Goal: Obtain resource: Obtain resource

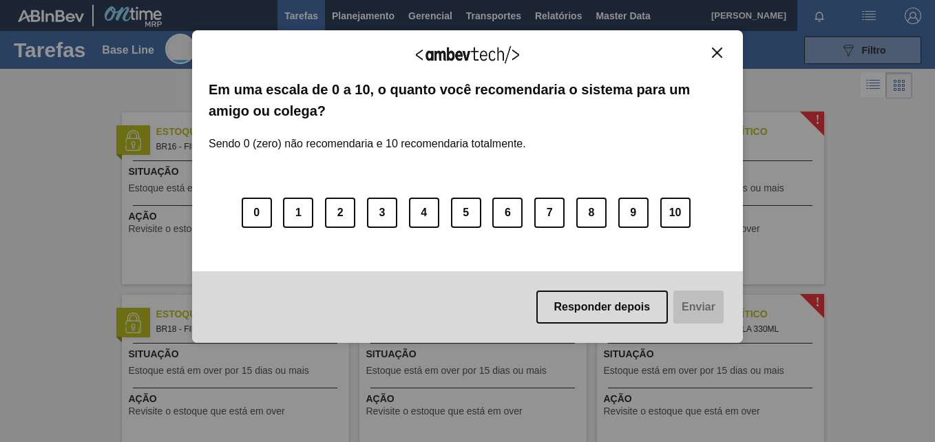
click at [718, 54] on img "Close" at bounding box center [717, 52] width 10 height 10
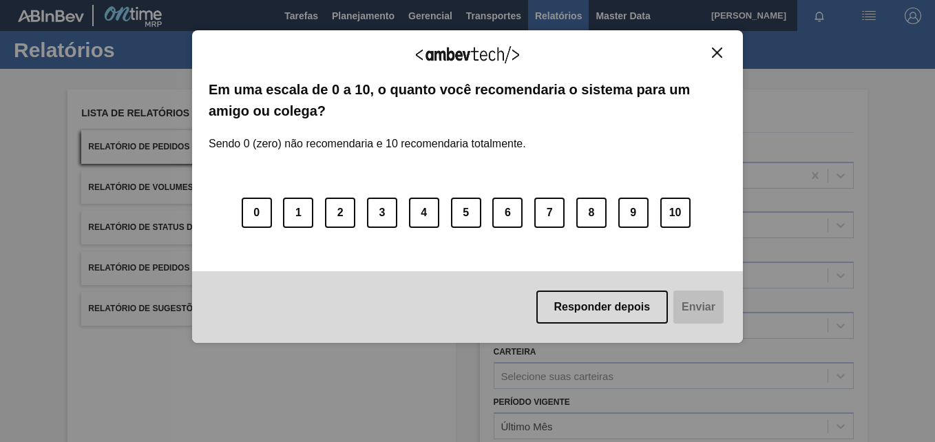
click at [721, 54] on img "Close" at bounding box center [717, 52] width 10 height 10
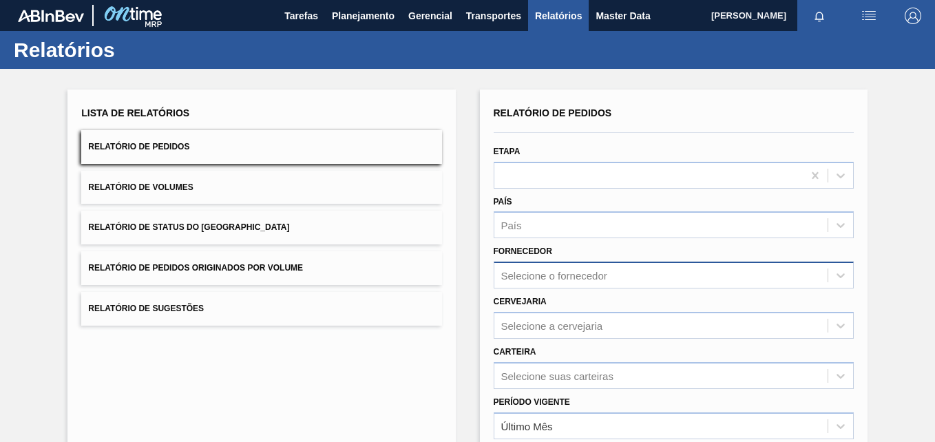
click at [549, 282] on div "Selecione o fornecedor" at bounding box center [674, 275] width 360 height 27
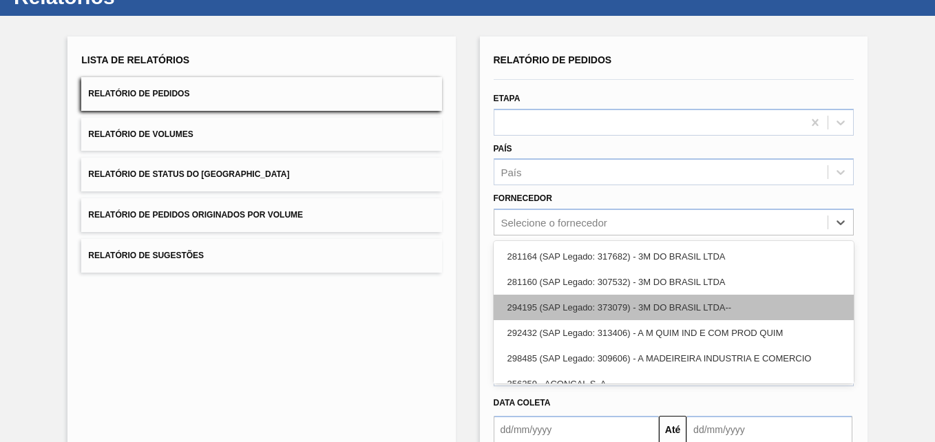
scroll to position [64, 0]
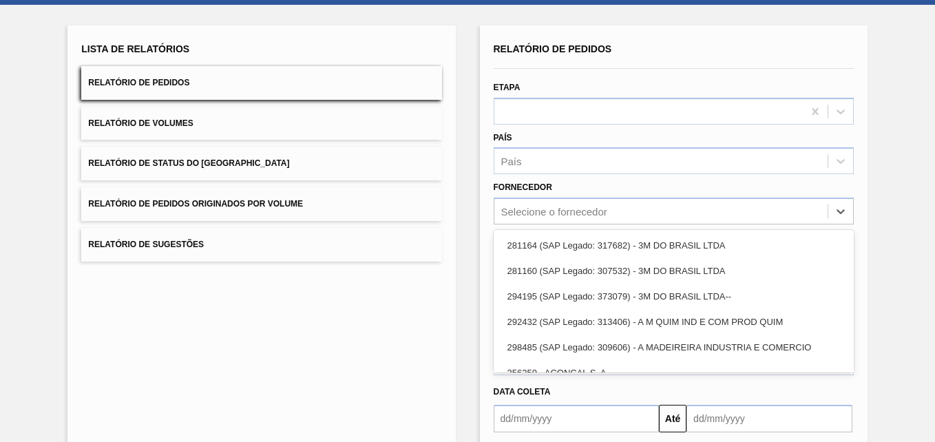
paste input "280665"
type input "280665"
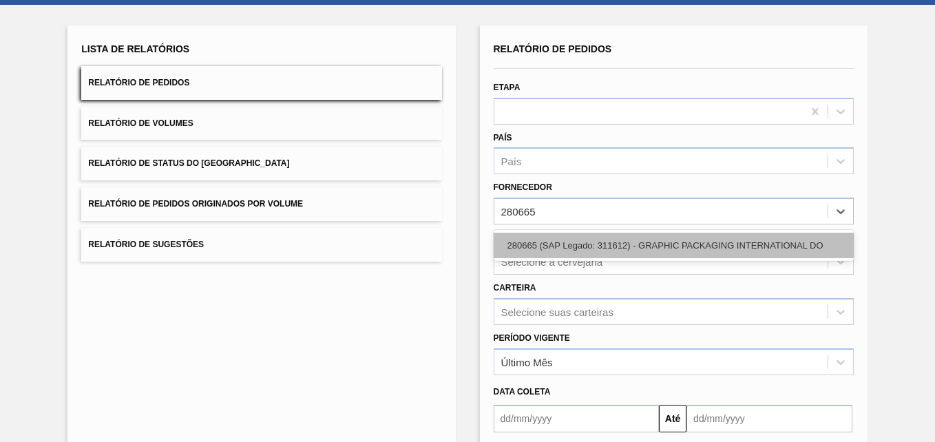
click at [555, 239] on div "280665 (SAP Legado: 311612) - GRAPHIC PACKAGING INTERNATIONAL DO" at bounding box center [674, 245] width 360 height 25
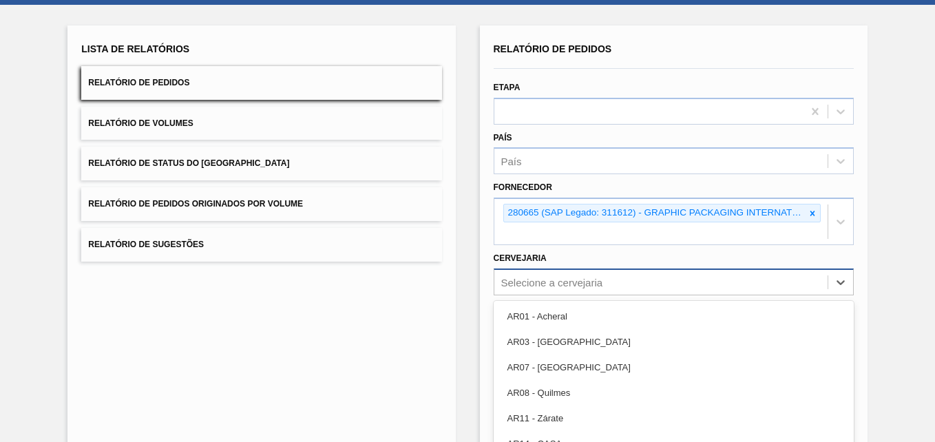
click at [534, 273] on div "option AR03 - Corrientes focused, 2 of 92. 92 results available. Use Up and Dow…" at bounding box center [674, 281] width 360 height 27
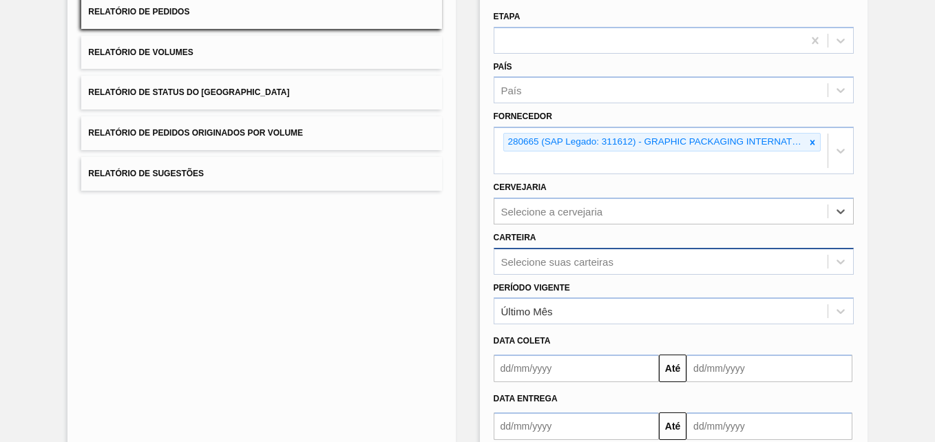
type input "b"
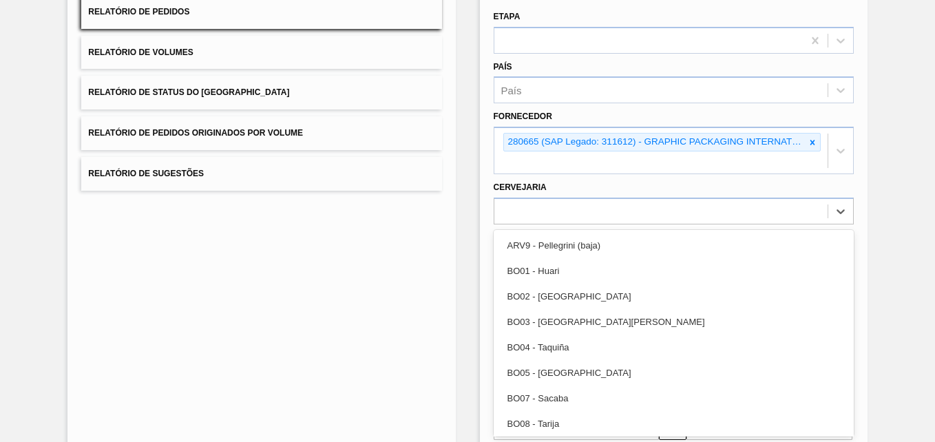
drag, startPoint x: 498, startPoint y: 209, endPoint x: 487, endPoint y: 209, distance: 11.0
click at [488, 209] on div "Cervejaria option ARV9 - Pellegrini (baja) focused, 1 of 63. 63 results availab…" at bounding box center [673, 201] width 371 height 47
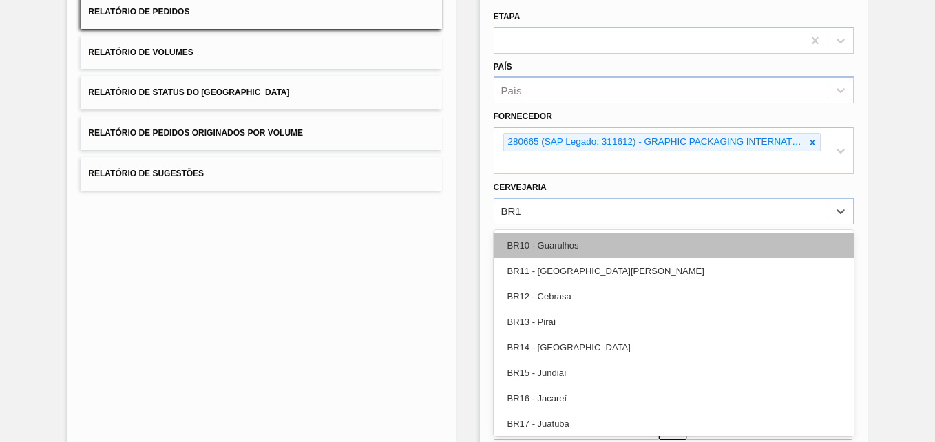
type input "BR16"
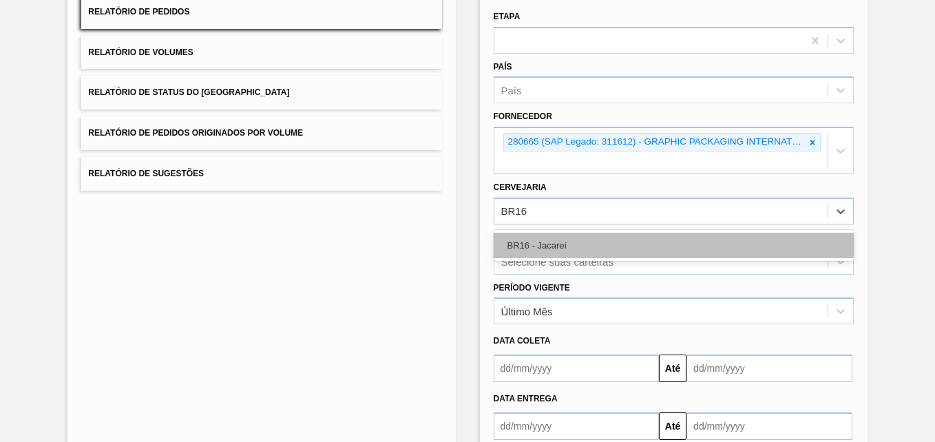
click at [547, 240] on div "BR16 - Jacareí" at bounding box center [674, 245] width 360 height 25
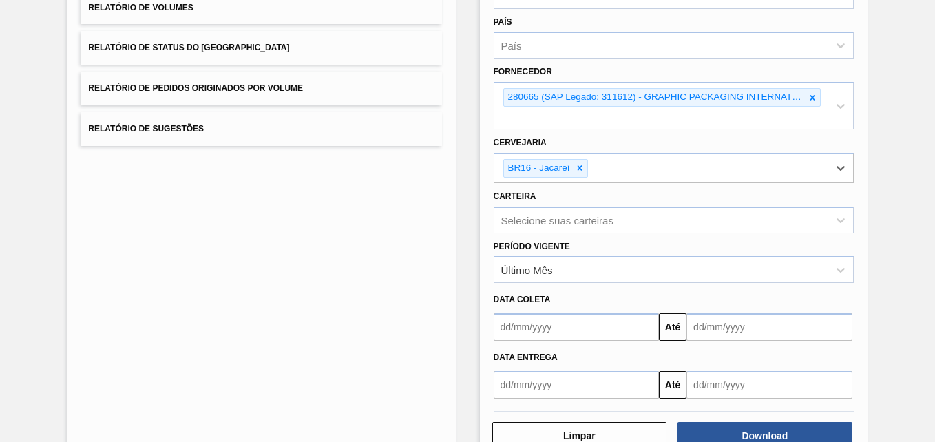
scroll to position [220, 0]
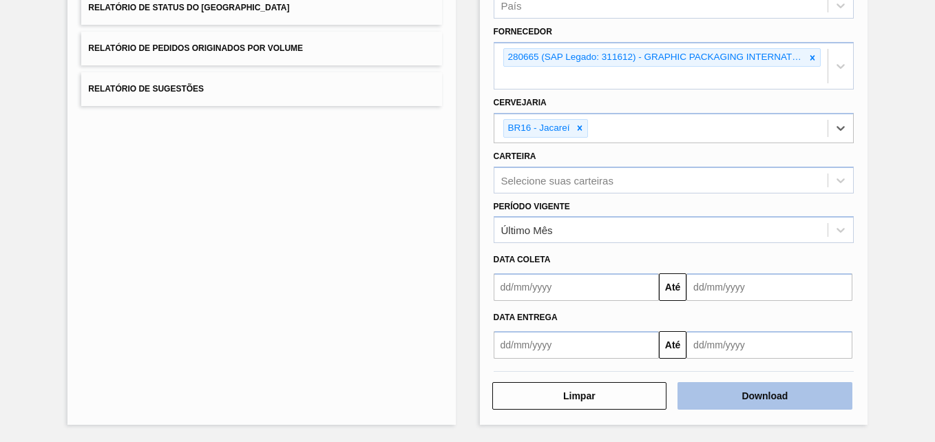
click at [691, 387] on button "Download" at bounding box center [764, 396] width 175 height 28
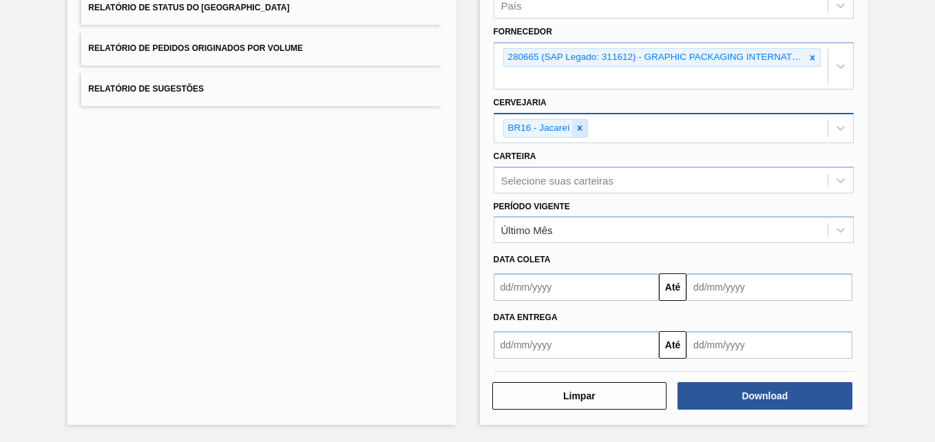
click at [582, 123] on icon at bounding box center [580, 128] width 10 height 10
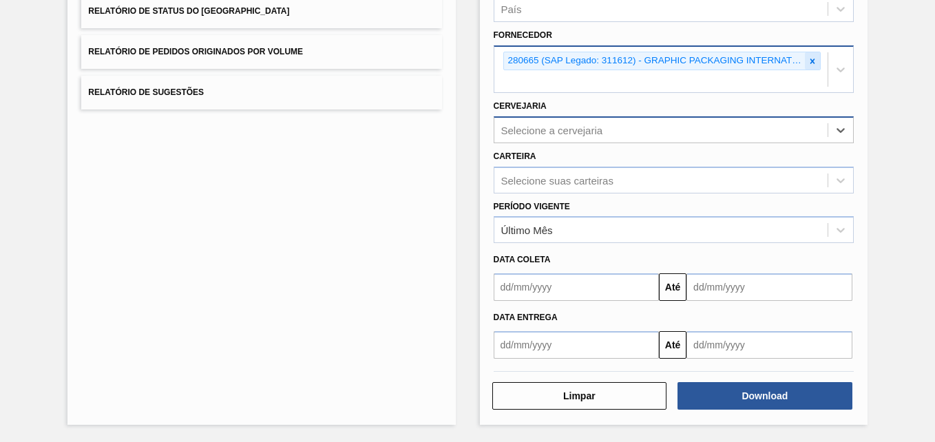
click at [810, 62] on icon at bounding box center [812, 61] width 10 height 10
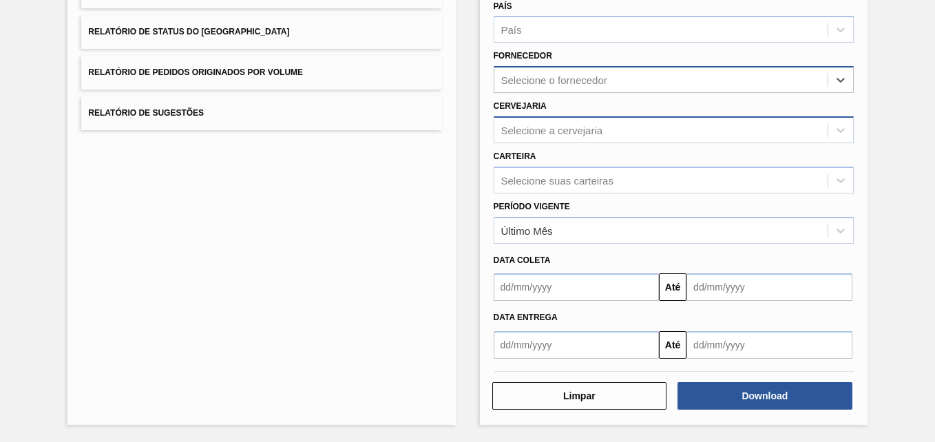
paste input "280304"
type input "280304"
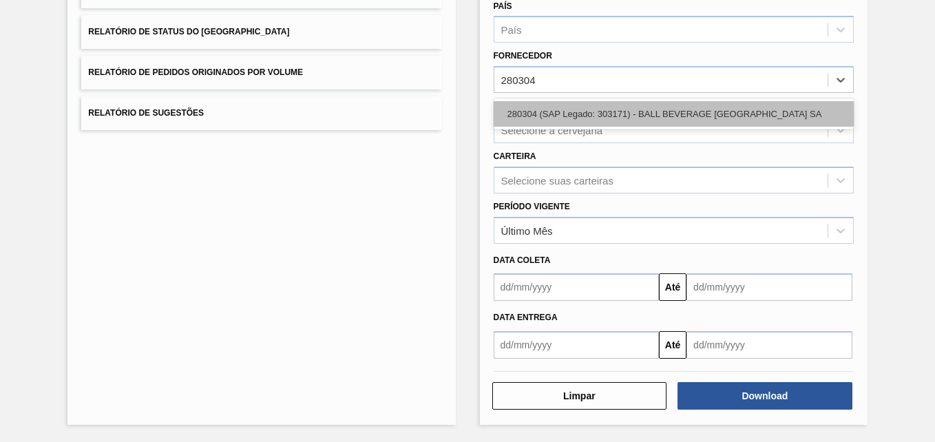
click at [555, 108] on div "280304 (SAP Legado: 303171) - BALL BEVERAGE CAN SOUTH AMERICA SA" at bounding box center [674, 113] width 360 height 25
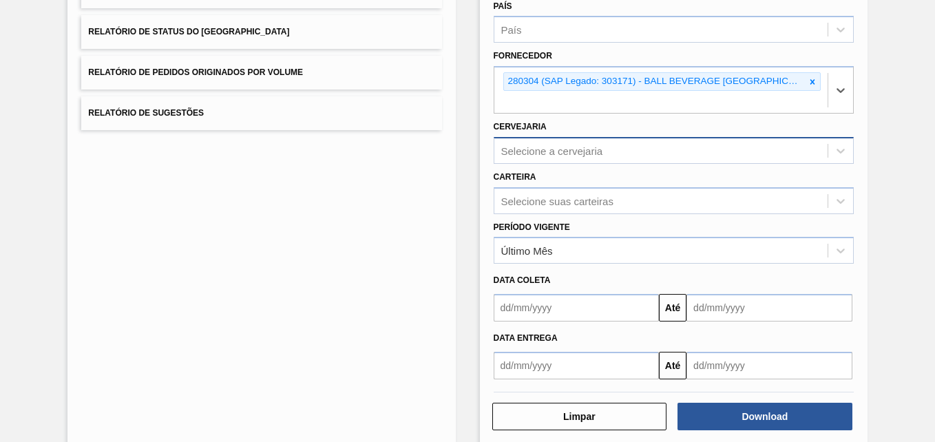
scroll to position [216, 0]
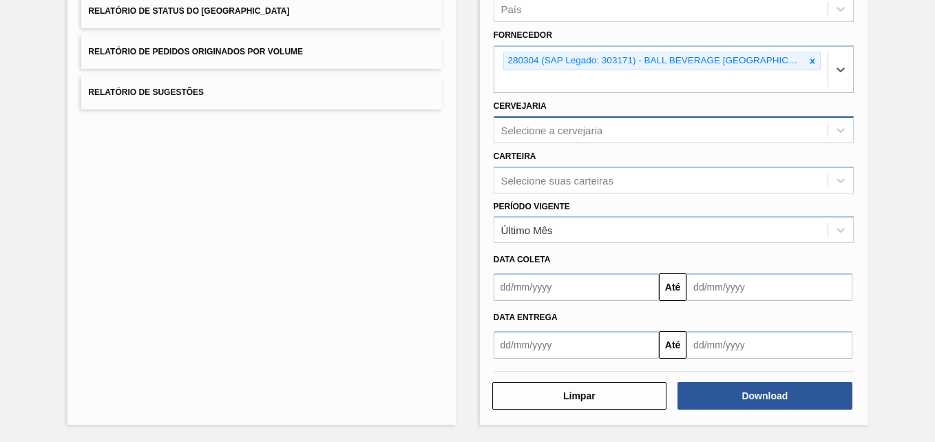
click at [524, 133] on div "Selecione a cervejaria" at bounding box center [552, 130] width 102 height 12
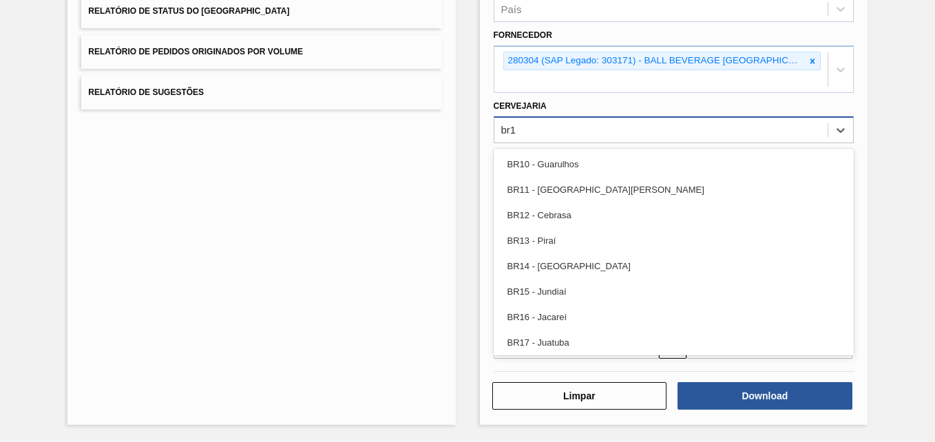
type input "br19"
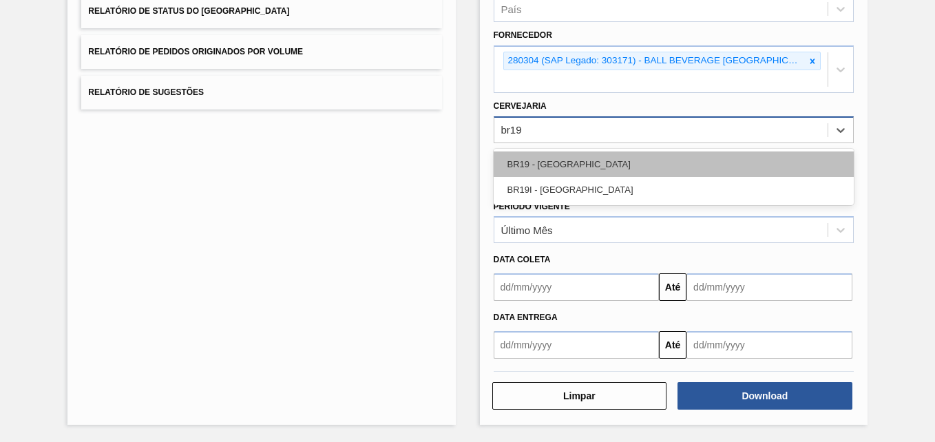
click at [542, 163] on div "BR19 - Nova Rio" at bounding box center [674, 163] width 360 height 25
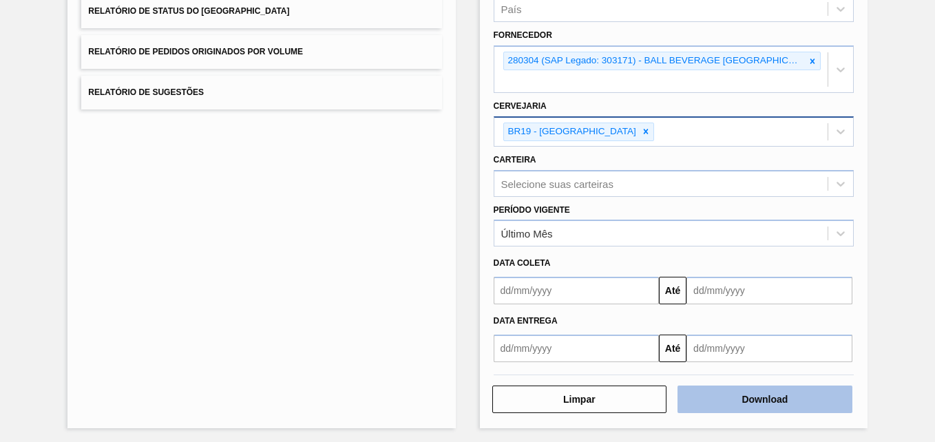
click at [727, 392] on button "Download" at bounding box center [764, 399] width 175 height 28
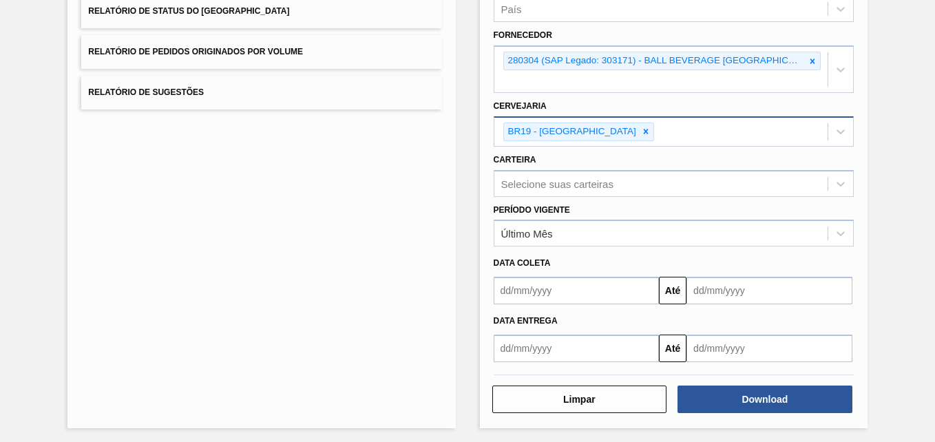
click at [381, 226] on div "Lista de Relatórios Relatório de Pedidos Relatório de Volumes Relatório de Stat…" at bounding box center [261, 150] width 388 height 555
